Goal: Information Seeking & Learning: Learn about a topic

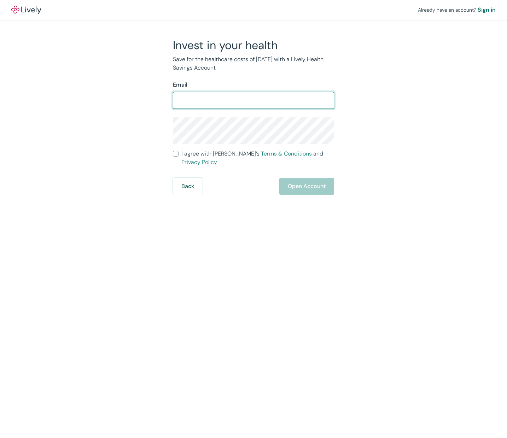
type input "[EMAIL_ADDRESS][DOMAIN_NAME]"
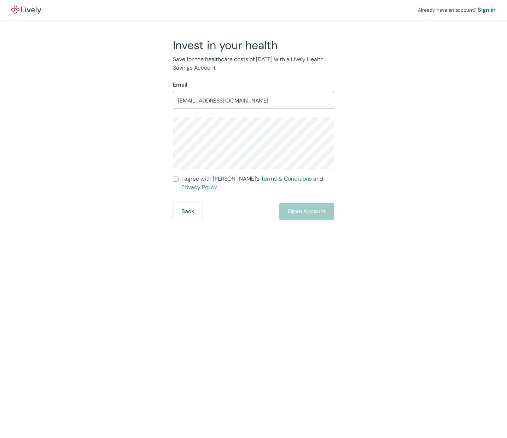
click at [357, 173] on div "Invest in your health Save for the healthcare costs of [DATE] with a Lively Hea…" at bounding box center [249, 129] width 339 height 182
click at [176, 178] on input "I agree with Lively’s Terms & Conditions and Privacy Policy" at bounding box center [176, 179] width 6 height 6
checkbox input "true"
click at [307, 203] on button "Open Account" at bounding box center [306, 211] width 55 height 17
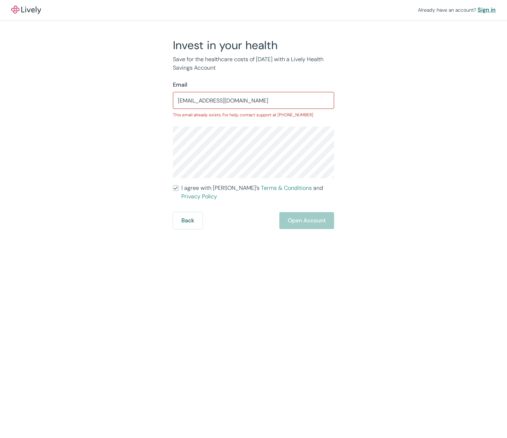
click at [484, 10] on div "Sign in" at bounding box center [486, 10] width 18 height 8
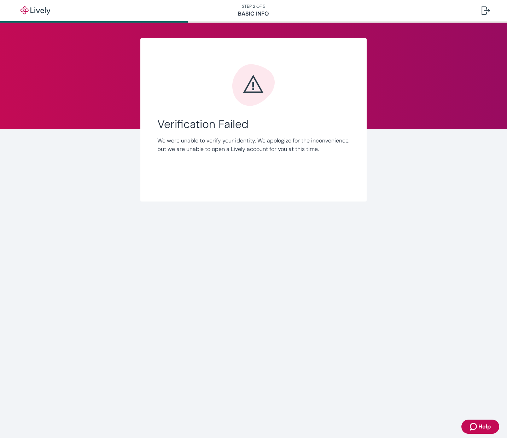
click at [481, 425] on span "Help" at bounding box center [484, 426] width 12 height 8
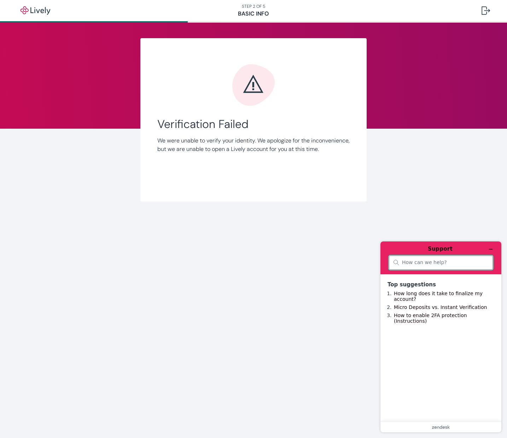
click at [402, 263] on input "search" at bounding box center [445, 262] width 86 height 6
type input "How can I verify my identity when online fails?"
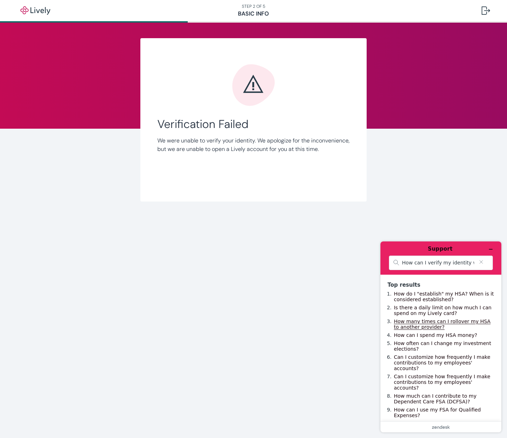
click at [421, 324] on link "How many times can I rollover my HSA to another provider?" at bounding box center [442, 323] width 96 height 11
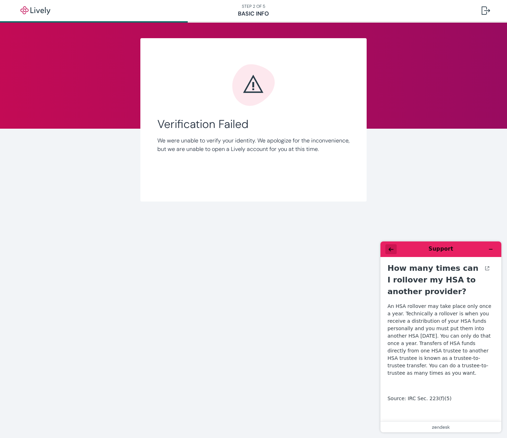
click at [388, 248] on icon "Back" at bounding box center [390, 249] width 5 height 5
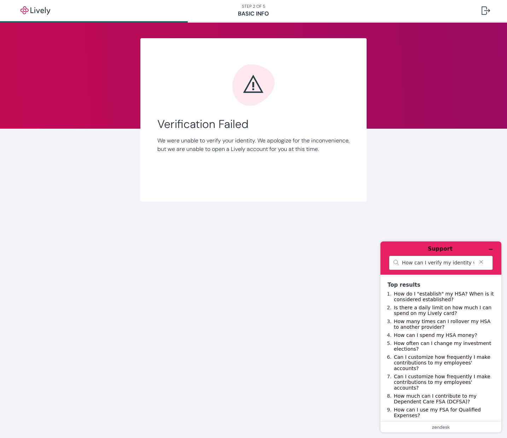
click at [479, 262] on icon "Clear search" at bounding box center [481, 261] width 6 height 5
click at [433, 293] on link "How do I "establish" my HSA? When is it considered established?" at bounding box center [444, 295] width 100 height 11
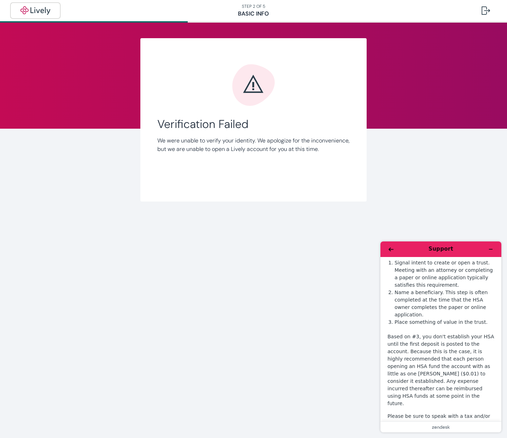
click at [45, 14] on img "button" at bounding box center [36, 10] width 40 height 8
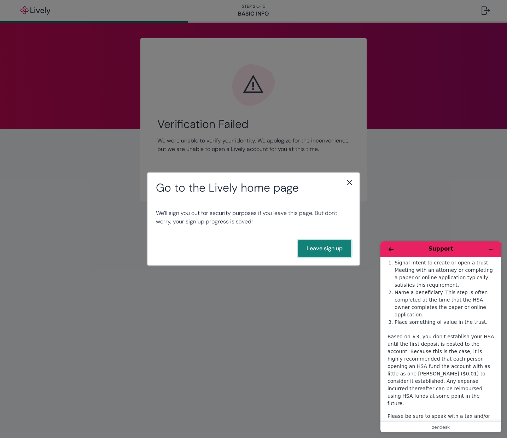
click at [323, 250] on button "Leave sign up" at bounding box center [324, 248] width 53 height 17
